Goal: Transaction & Acquisition: Purchase product/service

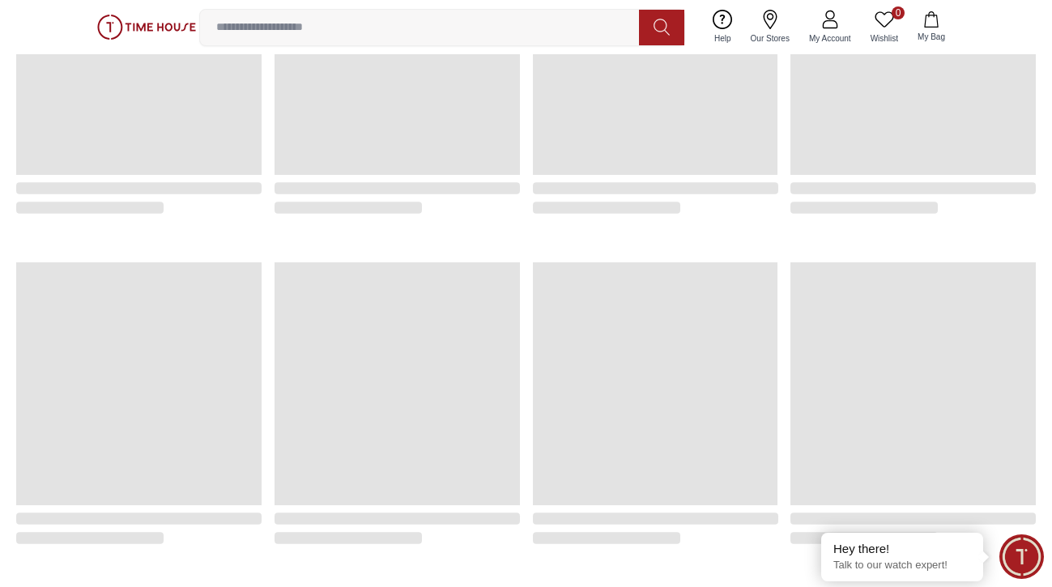
scroll to position [553, 0]
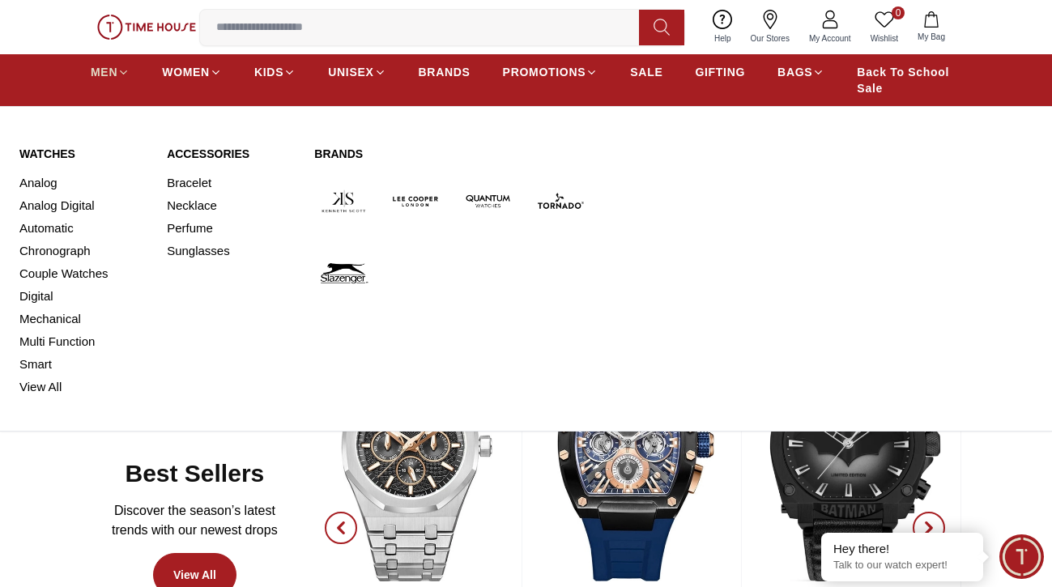
click at [120, 77] on icon at bounding box center [123, 72] width 12 height 12
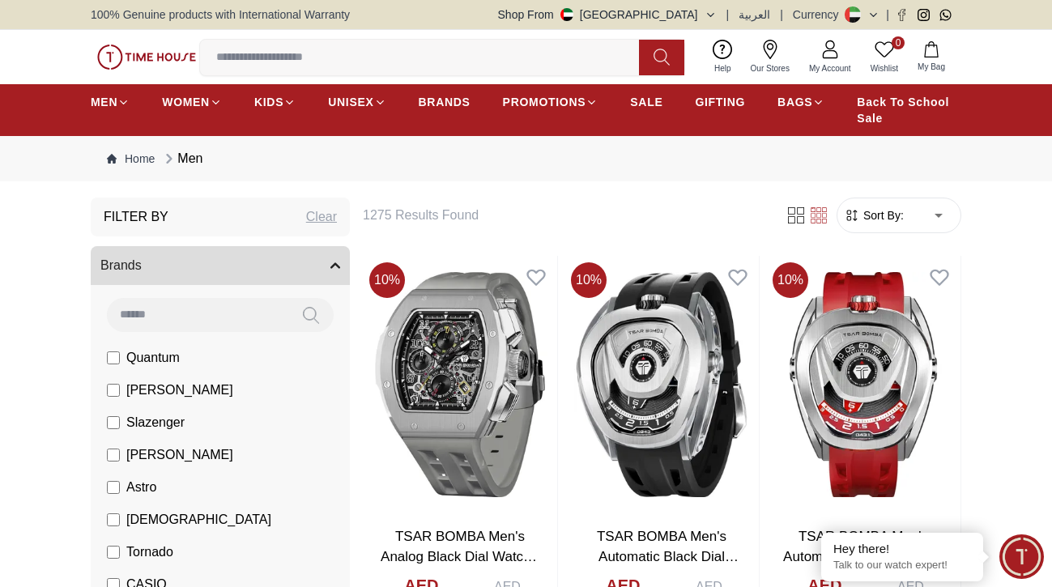
click at [264, 224] on div "Filter By Clear" at bounding box center [220, 217] width 259 height 39
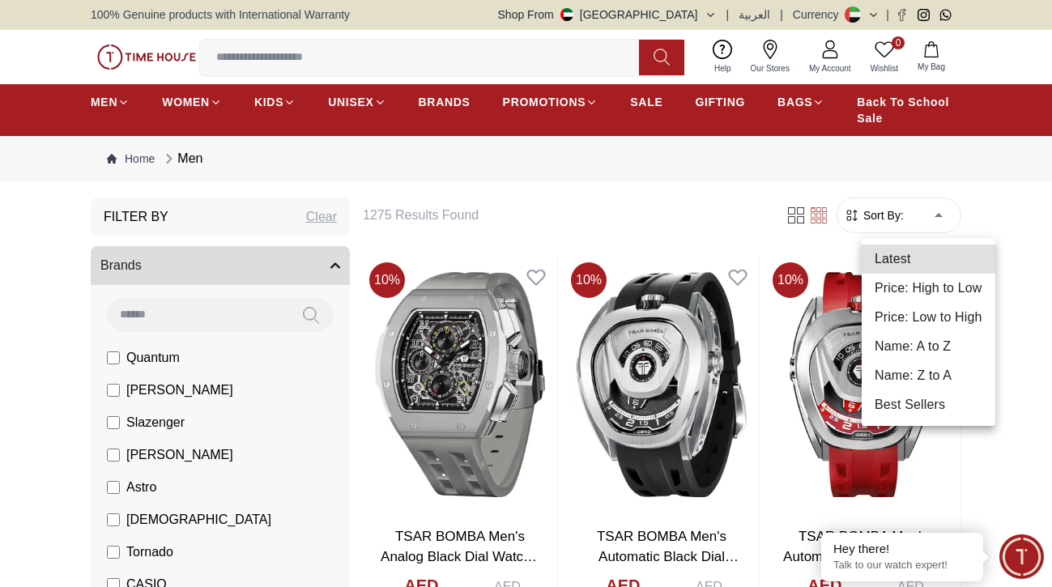
click at [938, 313] on li "Price: Low to High" at bounding box center [929, 317] width 134 height 29
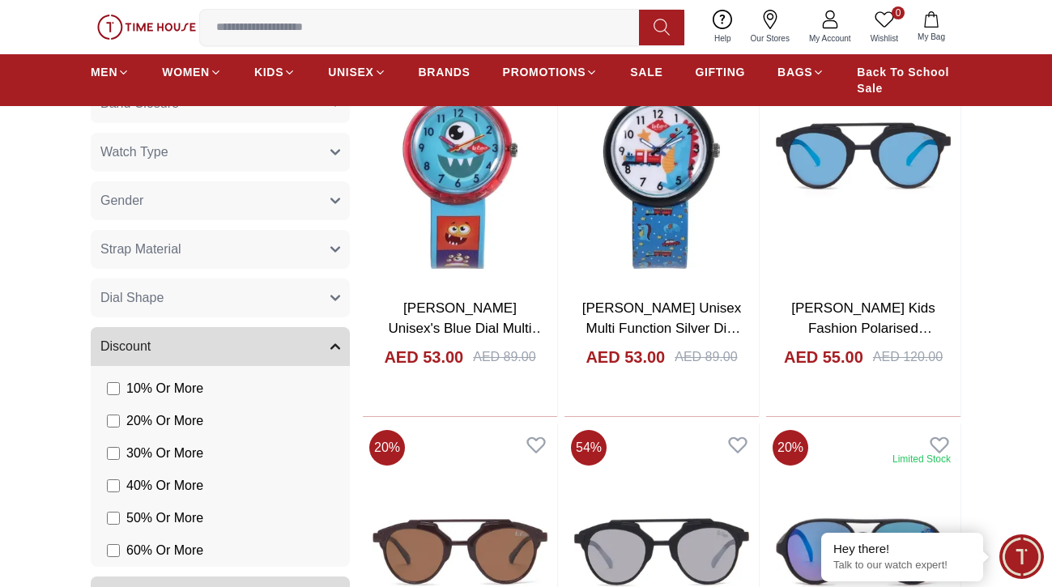
scroll to position [1022, 1]
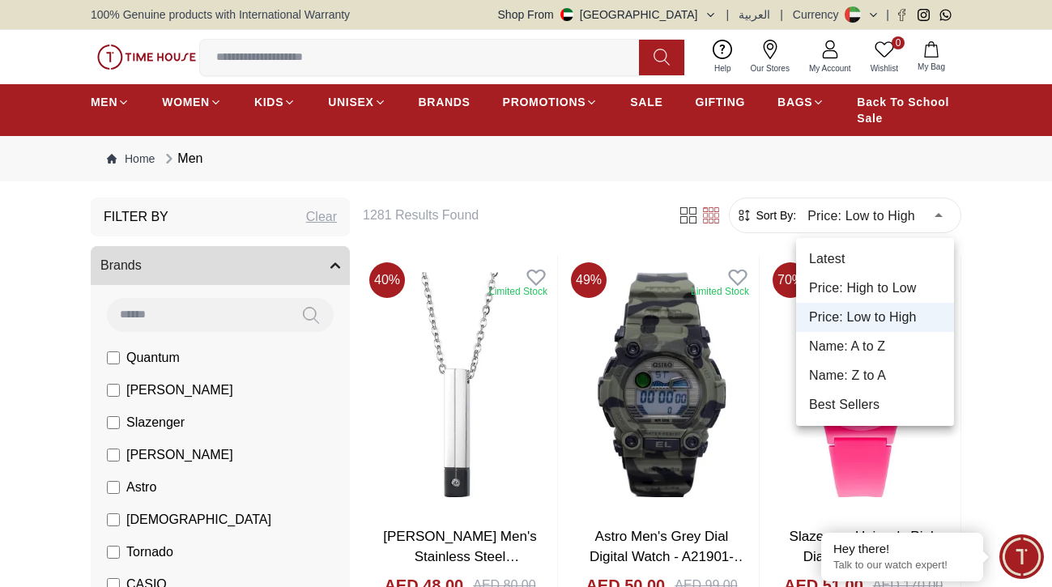
click at [884, 292] on li "Price: High to Low" at bounding box center [875, 288] width 158 height 29
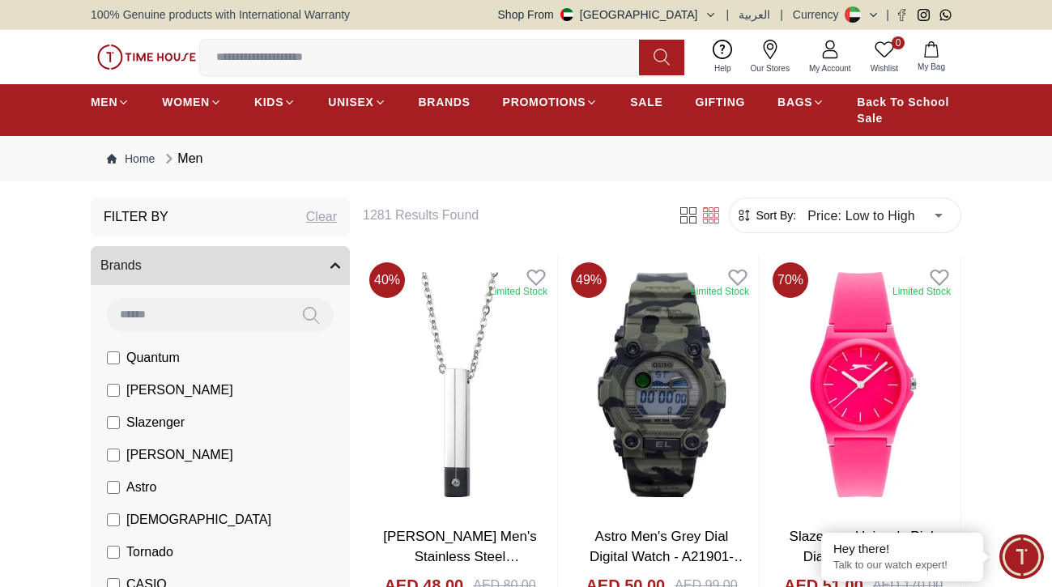
type input "*"
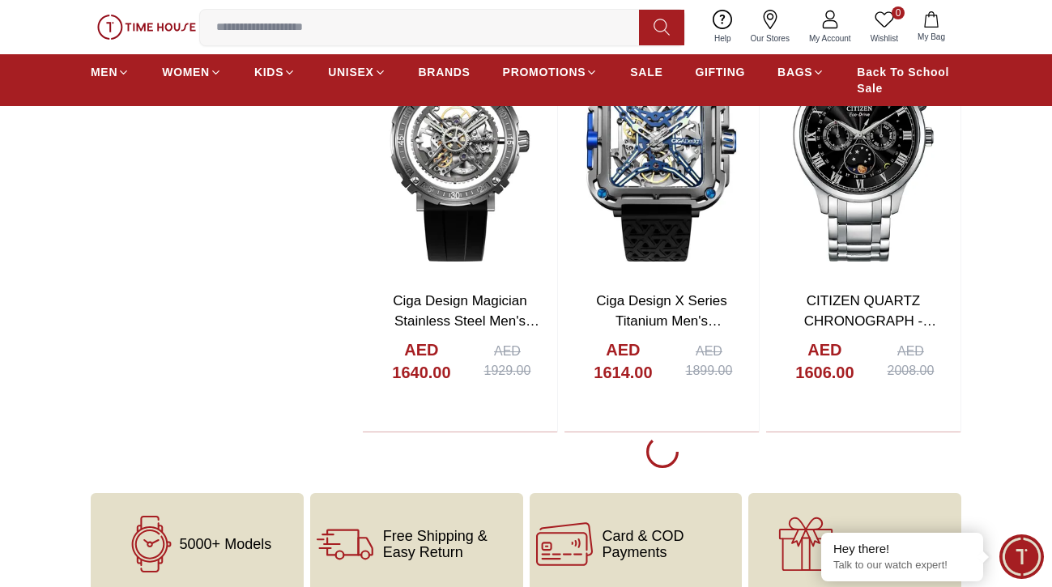
scroll to position [5261, 0]
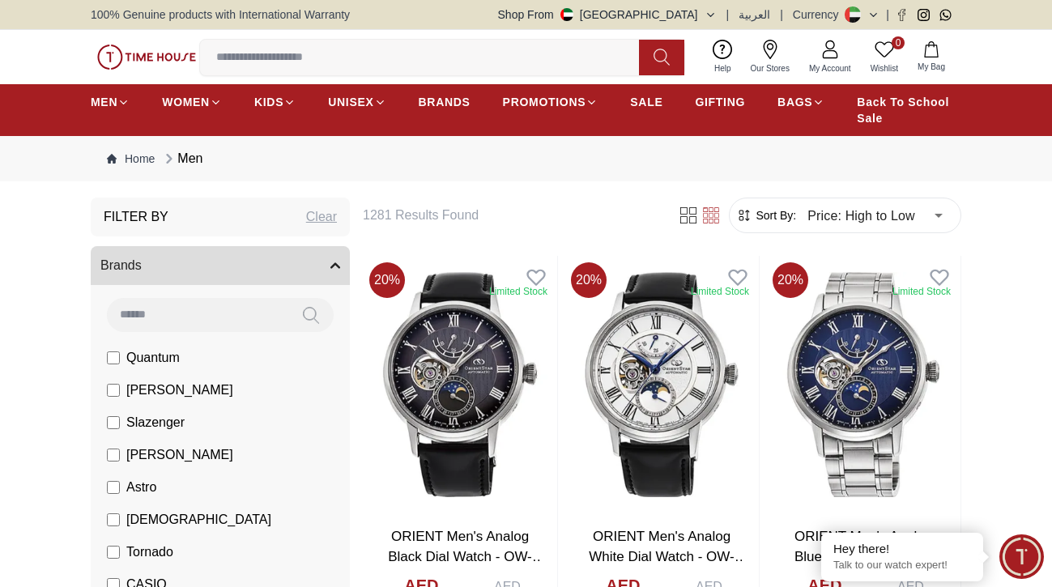
click at [271, 58] on input at bounding box center [426, 57] width 452 height 32
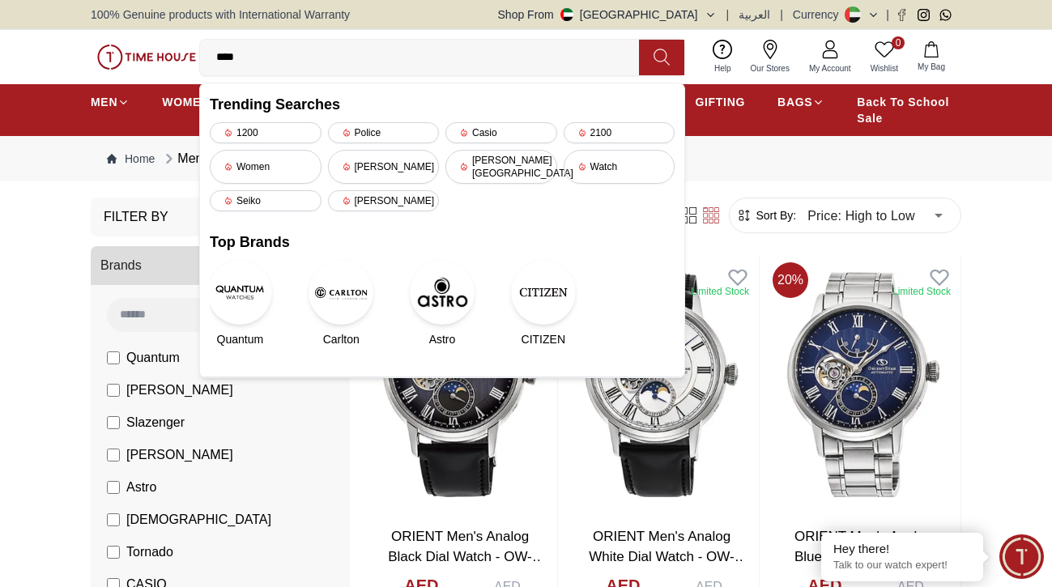
type input "*****"
